Goal: Information Seeking & Learning: Learn about a topic

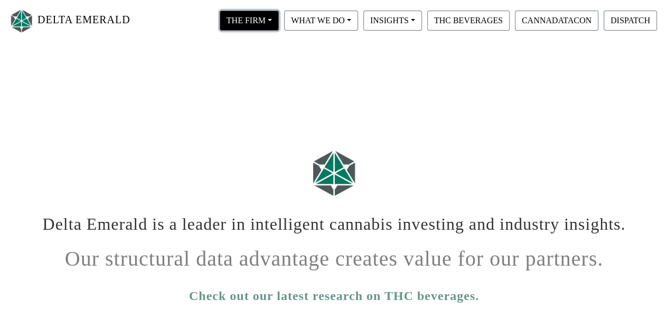
click at [261, 18] on button "THE FIRM" at bounding box center [249, 21] width 59 height 20
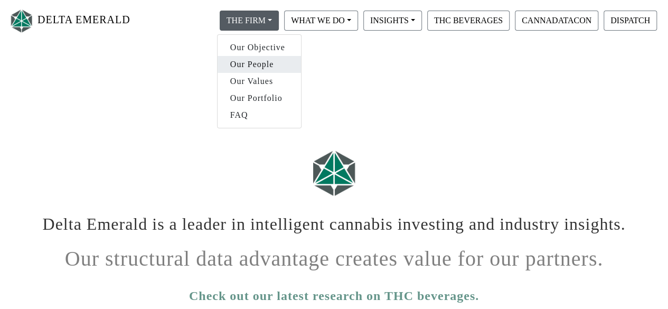
click at [250, 65] on link "Our People" at bounding box center [258, 64] width 83 height 17
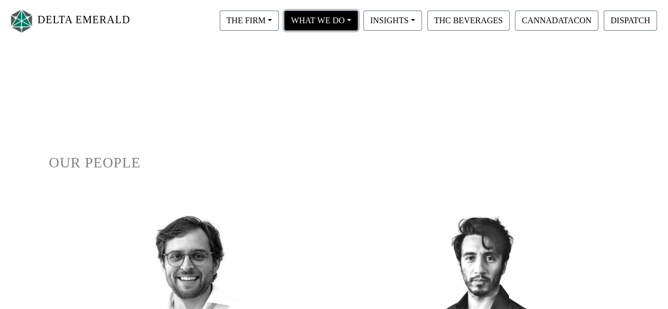
click at [327, 12] on button "WHAT WE DO" at bounding box center [321, 21] width 74 height 20
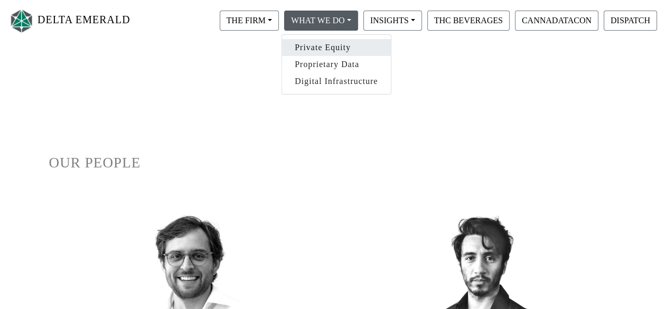
click at [327, 49] on link "Private Equity" at bounding box center [336, 47] width 109 height 17
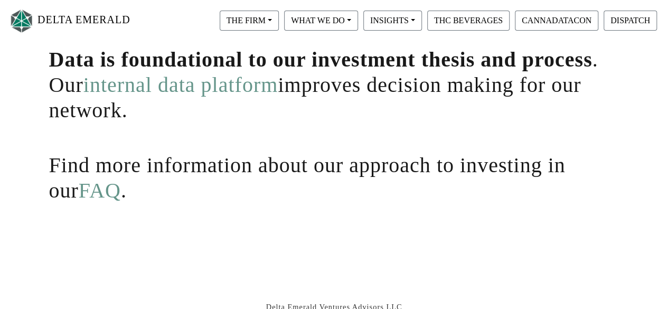
scroll to position [100, 0]
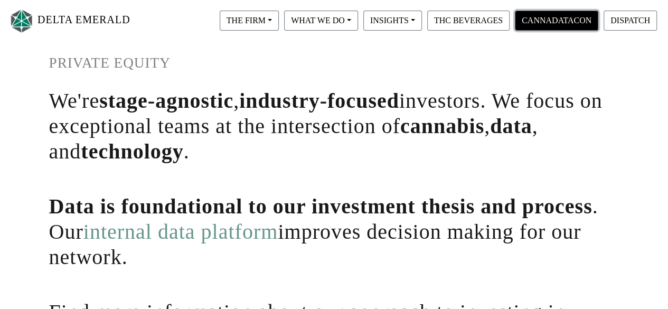
click at [527, 28] on button "CANNADATACON" at bounding box center [556, 21] width 83 height 20
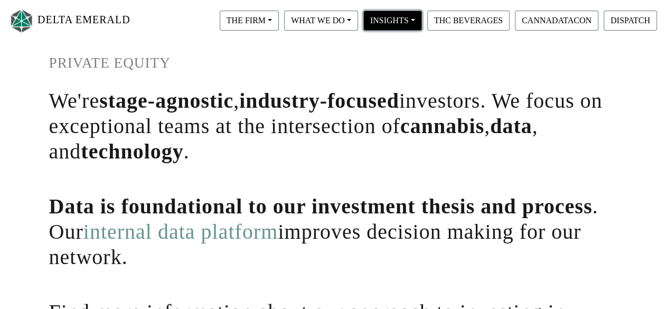
click at [403, 20] on button "INSIGHTS" at bounding box center [392, 21] width 59 height 20
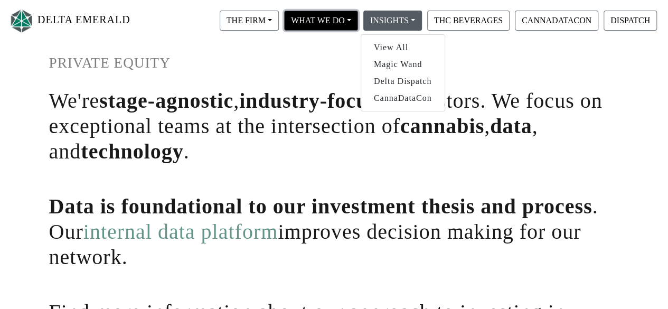
click at [334, 22] on button "WHAT WE DO" at bounding box center [321, 21] width 74 height 20
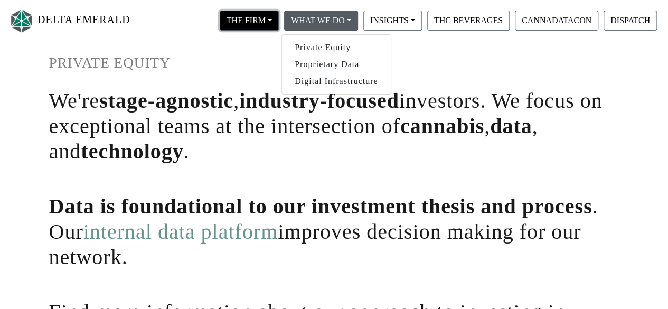
click at [235, 24] on button "THE FIRM" at bounding box center [249, 21] width 59 height 20
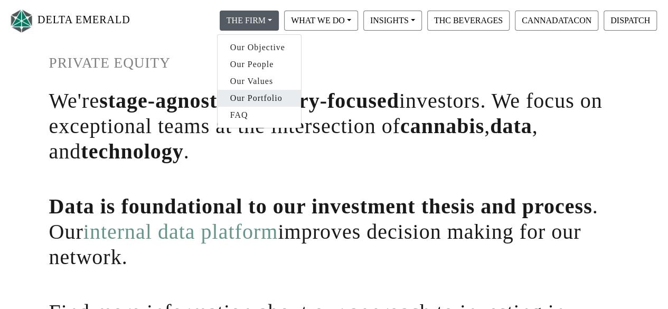
click at [258, 96] on link "Our Portfolio" at bounding box center [258, 98] width 83 height 17
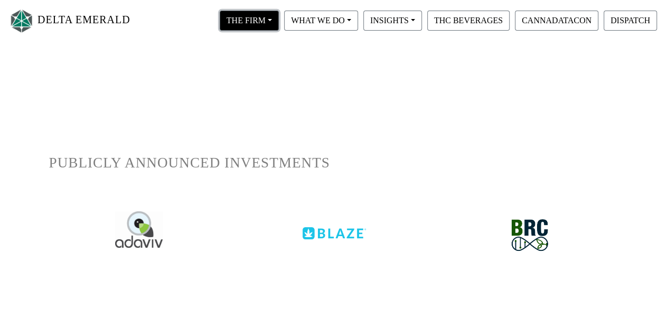
click at [235, 20] on button "THE FIRM" at bounding box center [249, 21] width 59 height 20
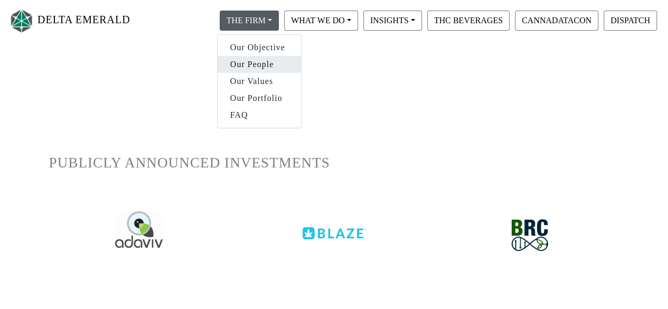
click at [243, 61] on link "Our People" at bounding box center [258, 64] width 83 height 17
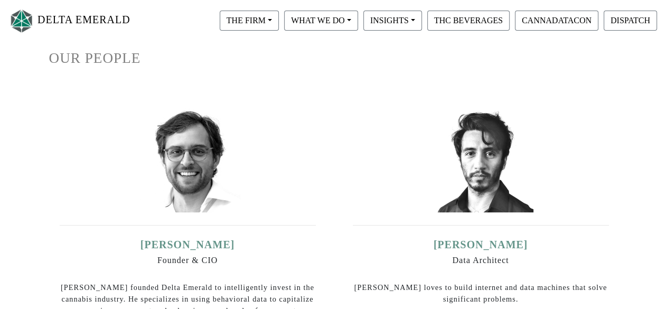
scroll to position [211, 0]
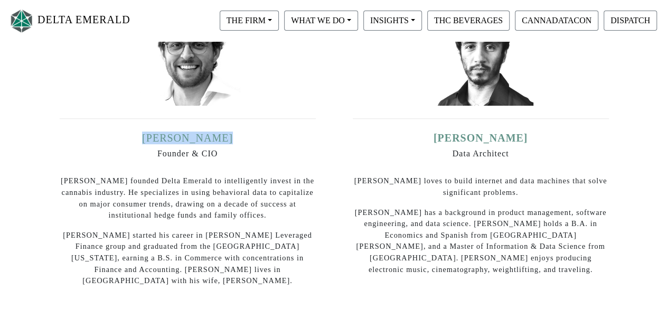
drag, startPoint x: 233, startPoint y: 134, endPoint x: 153, endPoint y: 136, distance: 80.8
click at [153, 136] on h5 "Ian Dominguez" at bounding box center [188, 137] width 256 height 13
copy link "Ian Dominguez"
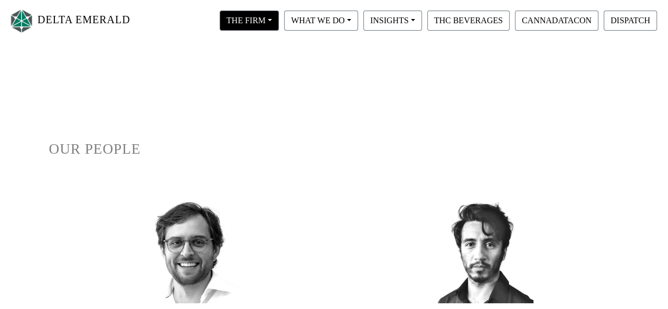
scroll to position [0, 0]
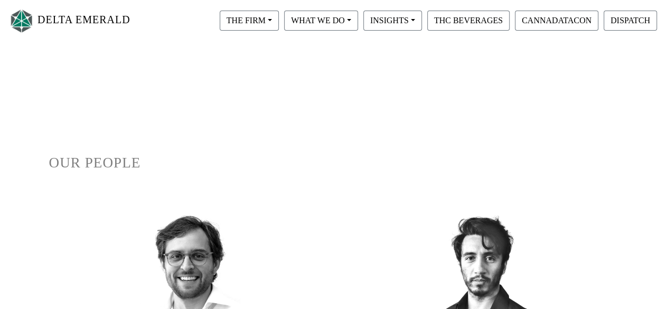
click at [81, 12] on link "DELTA EMERALD" at bounding box center [69, 20] width 122 height 33
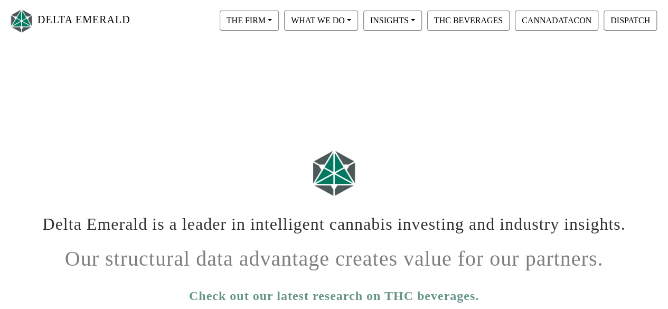
click at [78, 23] on link "DELTA EMERALD" at bounding box center [69, 20] width 122 height 33
click at [314, 16] on button "WHAT WE DO" at bounding box center [321, 21] width 74 height 20
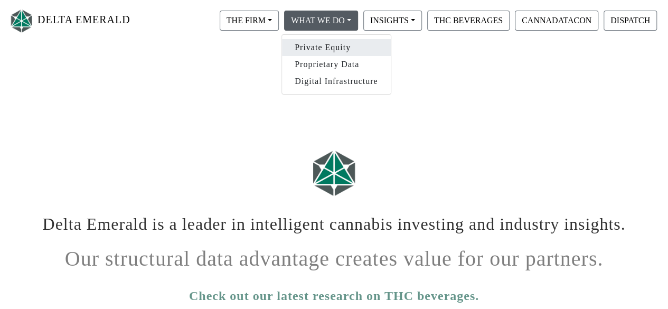
click at [320, 44] on link "Private Equity" at bounding box center [336, 47] width 109 height 17
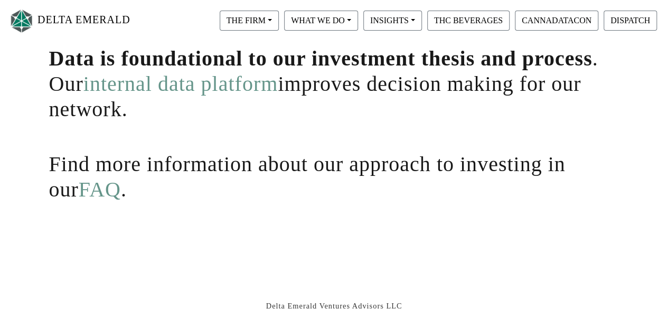
scroll to position [264, 0]
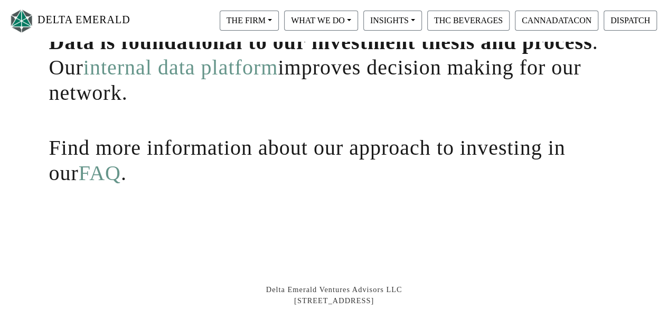
click at [79, 172] on link "FAQ" at bounding box center [100, 173] width 42 height 24
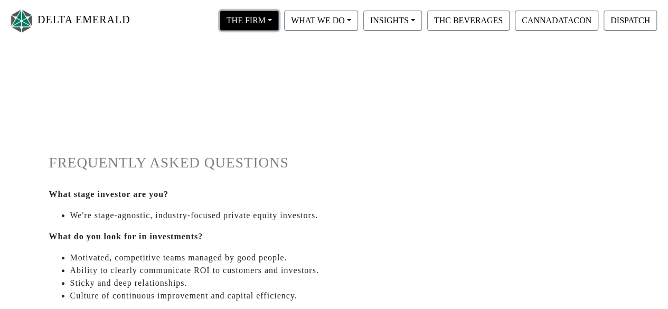
click at [247, 18] on button "THE FIRM" at bounding box center [249, 21] width 59 height 20
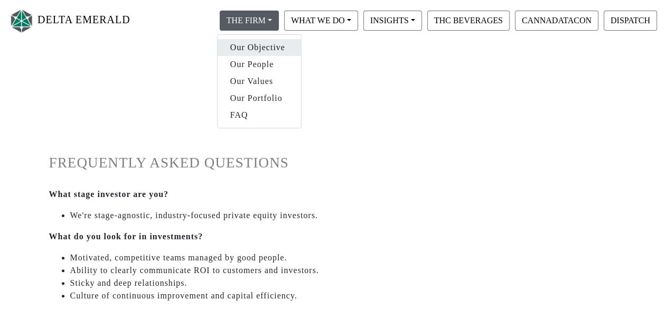
click at [246, 40] on link "Our Objective" at bounding box center [258, 47] width 83 height 17
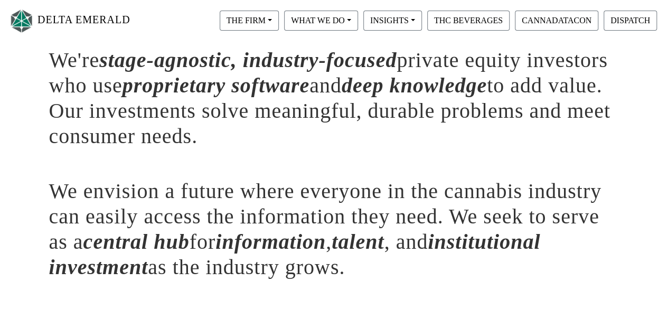
scroll to position [70, 0]
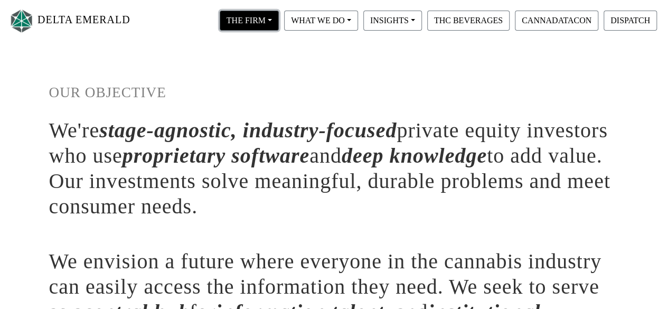
click at [247, 21] on button "THE FIRM" at bounding box center [249, 21] width 59 height 20
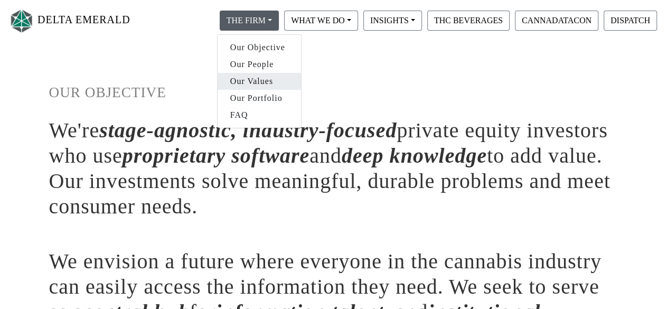
click at [257, 79] on link "Our Values" at bounding box center [258, 81] width 83 height 17
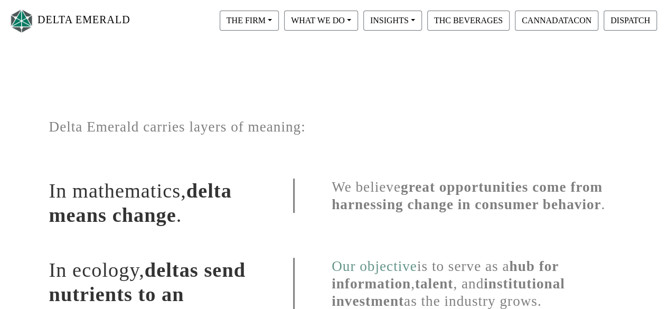
scroll to position [53, 0]
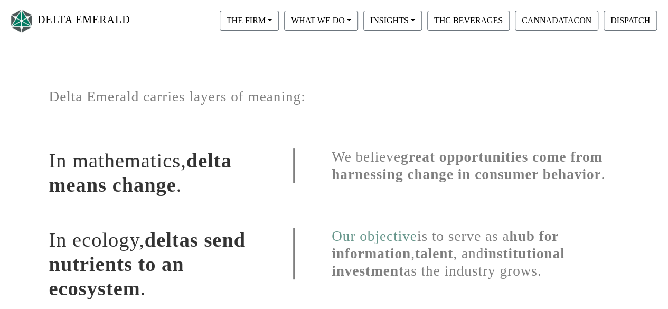
scroll to position [0, 0]
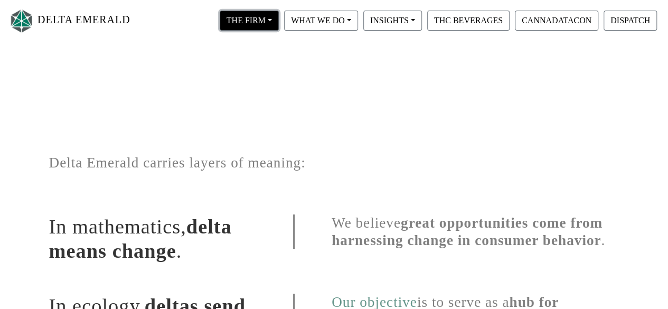
click at [247, 22] on button "THE FIRM" at bounding box center [249, 21] width 59 height 20
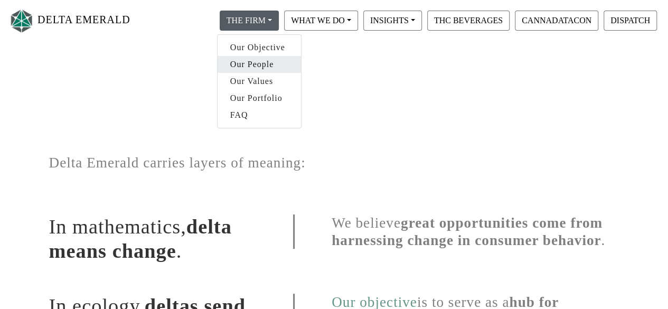
click at [263, 65] on link "Our People" at bounding box center [258, 64] width 83 height 17
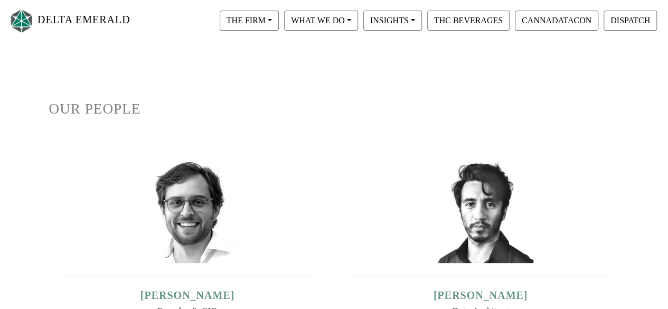
scroll to position [158, 0]
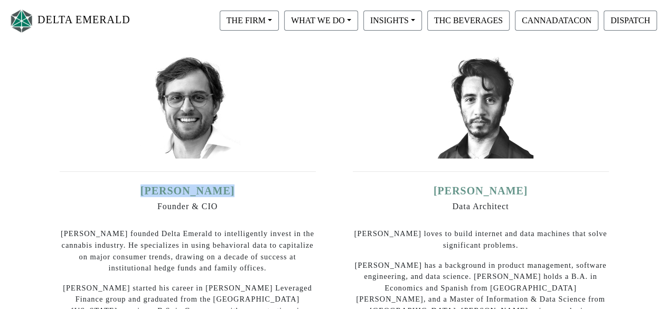
drag, startPoint x: 237, startPoint y: 187, endPoint x: 150, endPoint y: 188, distance: 86.6
click at [150, 188] on h5 "[PERSON_NAME]" at bounding box center [188, 190] width 256 height 13
copy link "[PERSON_NAME]"
click at [319, 22] on button "WHAT WE DO" at bounding box center [321, 21] width 74 height 20
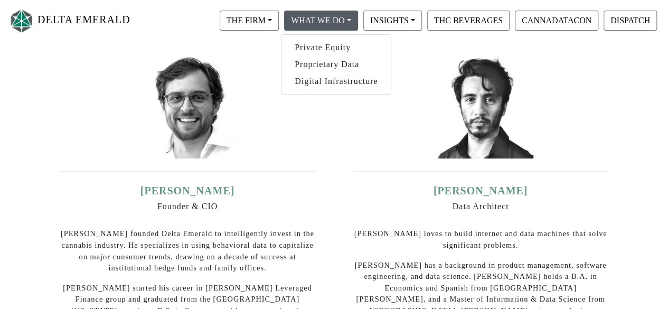
click at [320, 149] on div "Ian Dominguez Founder & CIO Ian founded Delta Emerald to intelligently invest i…" at bounding box center [187, 200] width 277 height 316
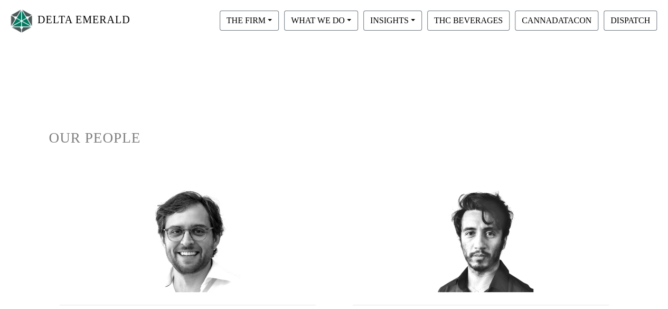
scroll to position [0, 0]
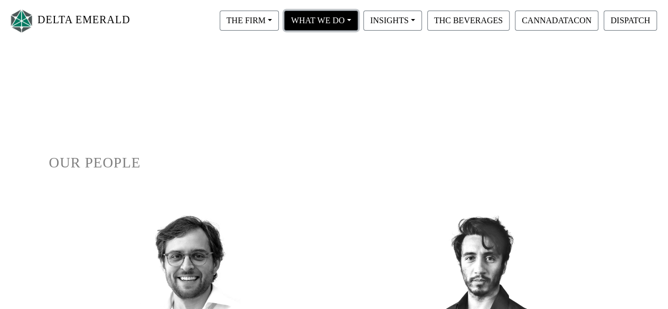
click at [318, 23] on button "WHAT WE DO" at bounding box center [321, 21] width 74 height 20
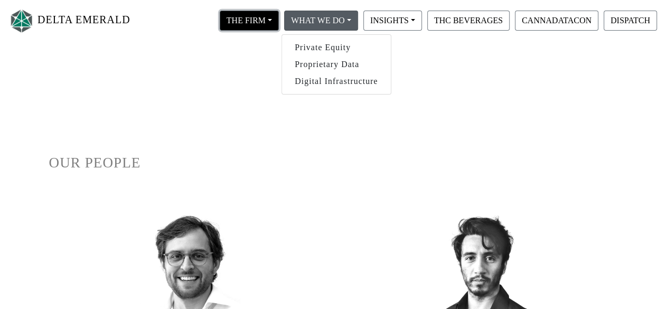
click at [235, 19] on button "THE FIRM" at bounding box center [249, 21] width 59 height 20
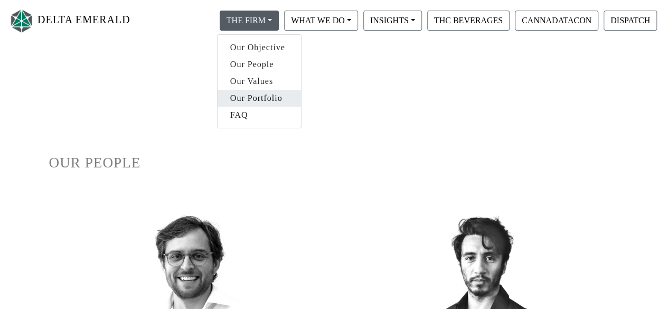
click at [252, 100] on link "Our Portfolio" at bounding box center [258, 98] width 83 height 17
